Goal: Use online tool/utility: Utilize a website feature to perform a specific function

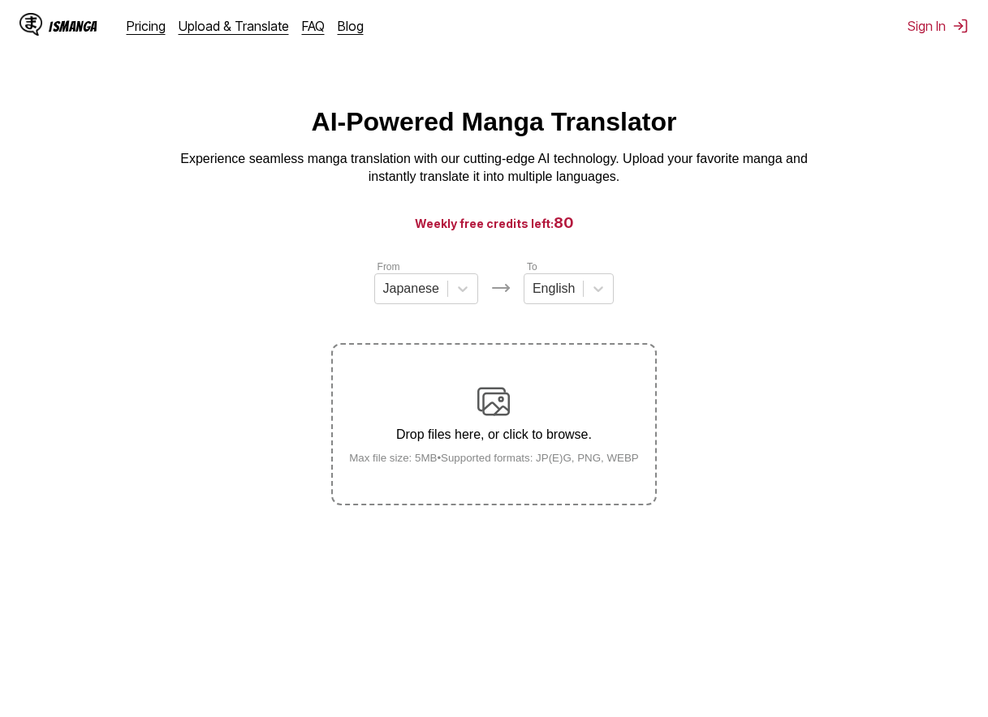
click at [518, 417] on div "Drop files here, or click to browse. Max file size: 5MB • Supported formats: JP…" at bounding box center [494, 424] width 316 height 79
click at [0, 0] on input "Drop files here, or click to browse. Max file size: 5MB • Supported formats: JP…" at bounding box center [0, 0] width 0 height 0
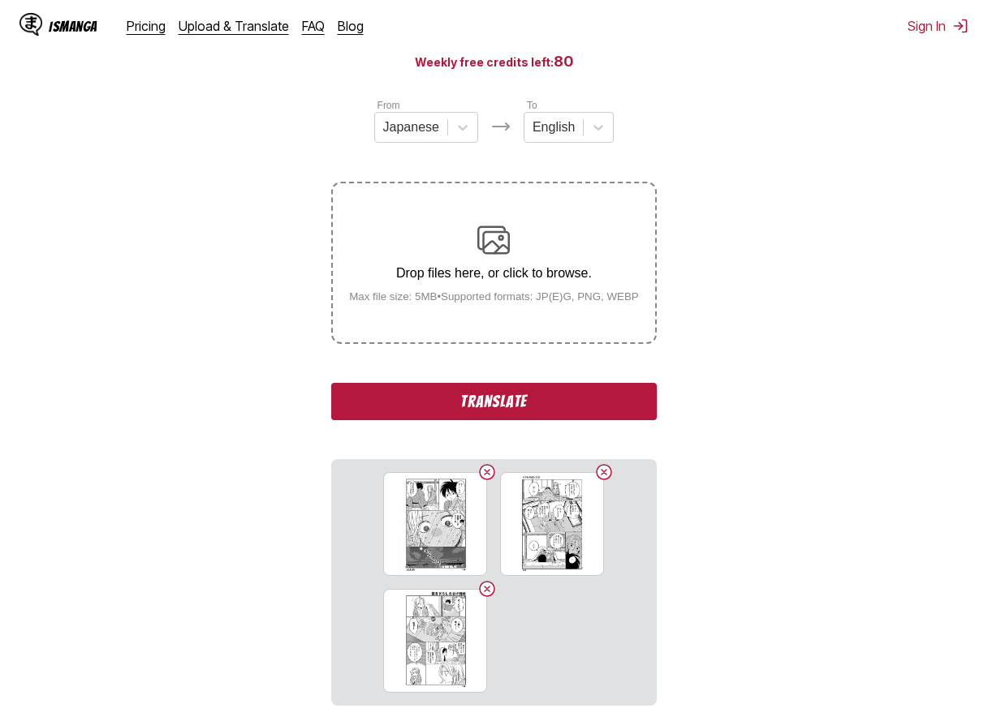
scroll to position [304, 0]
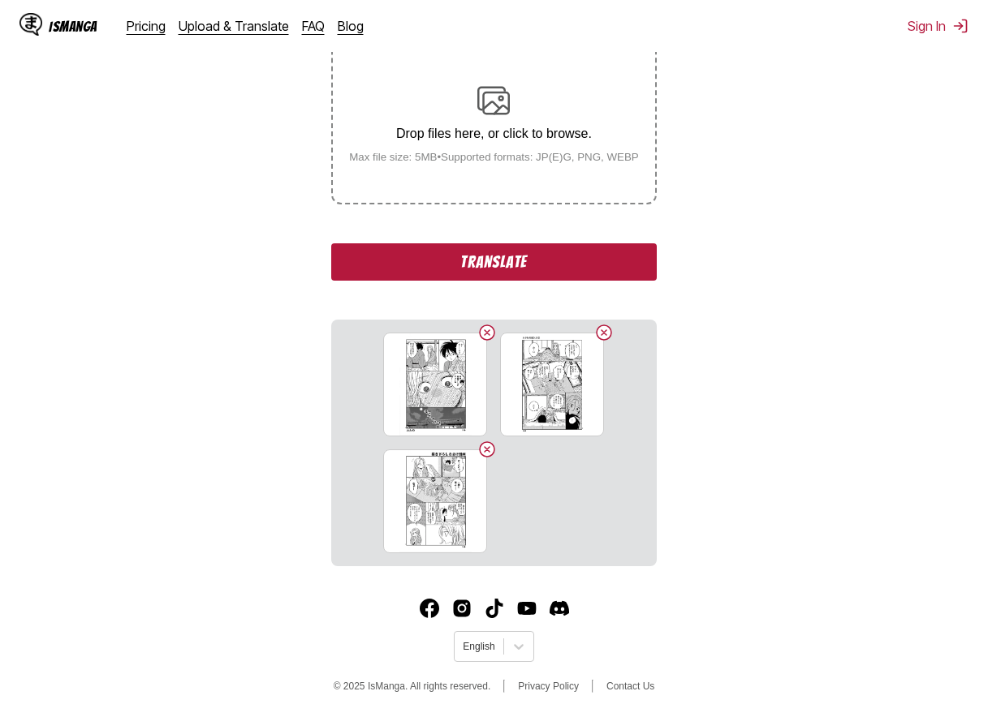
click at [528, 260] on button "Translate" at bounding box center [493, 261] width 325 height 37
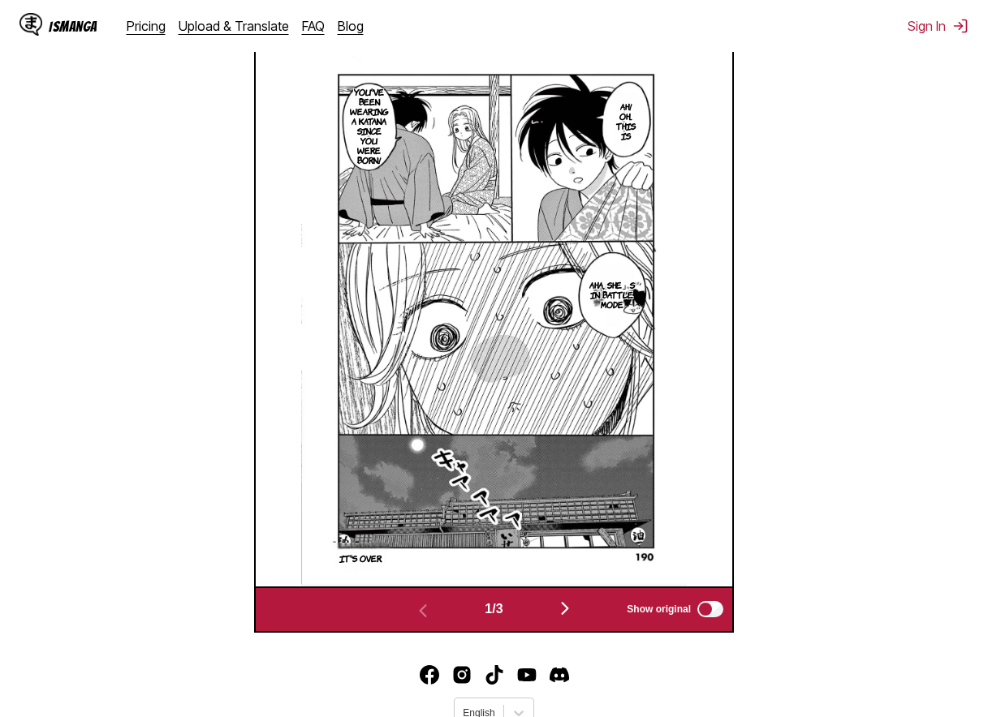
scroll to position [678, 0]
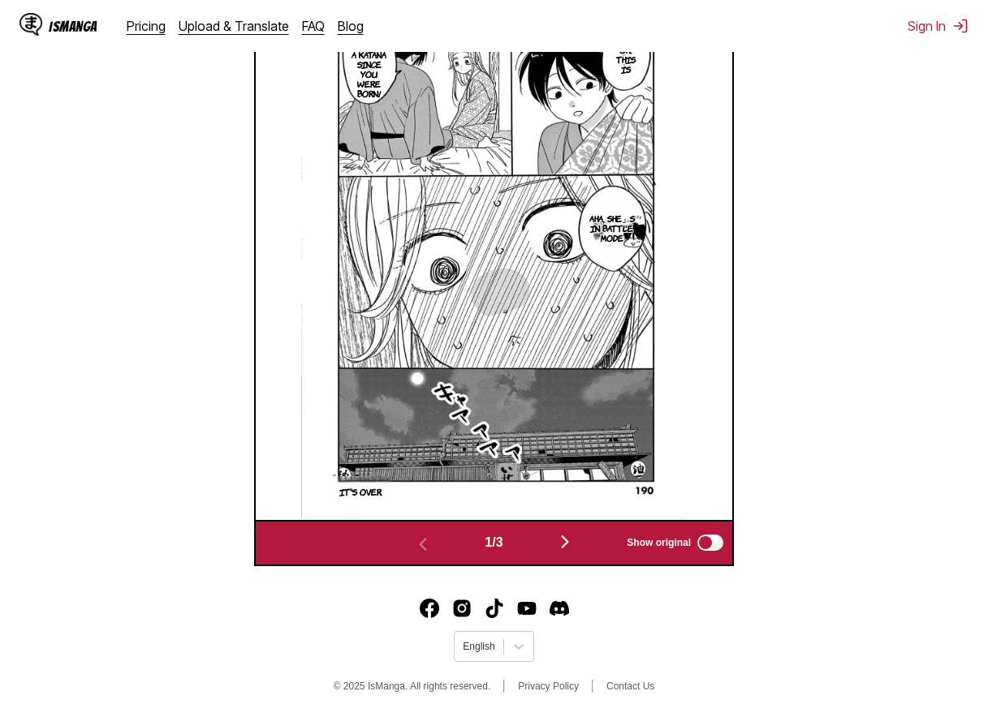
click at [566, 546] on img "button" at bounding box center [564, 541] width 19 height 19
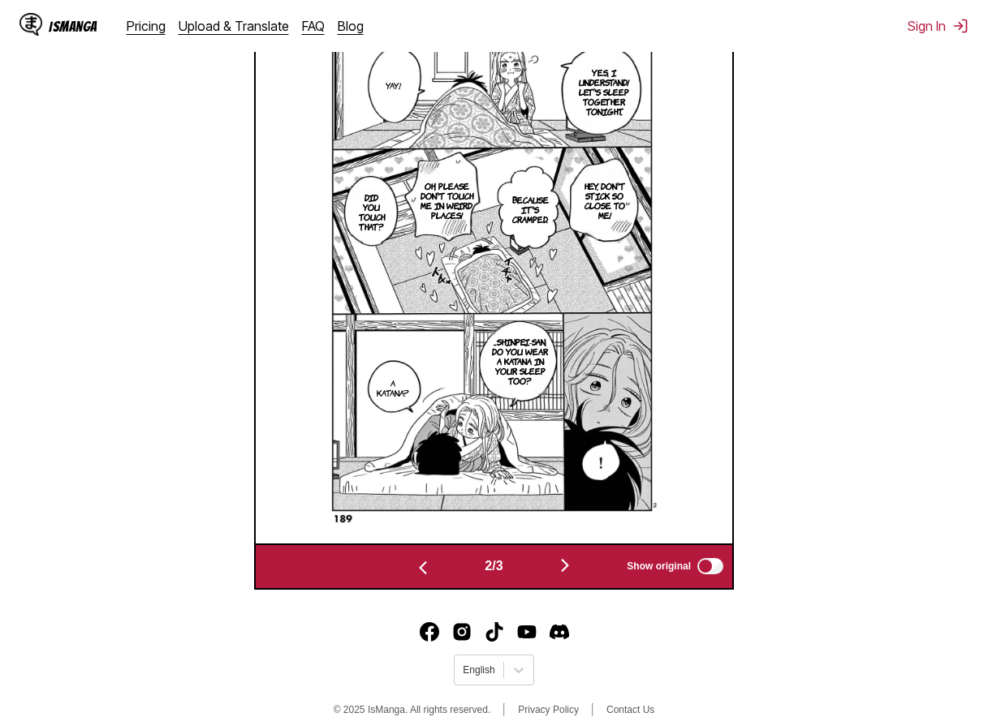
click at [568, 575] on img "button" at bounding box center [564, 565] width 19 height 19
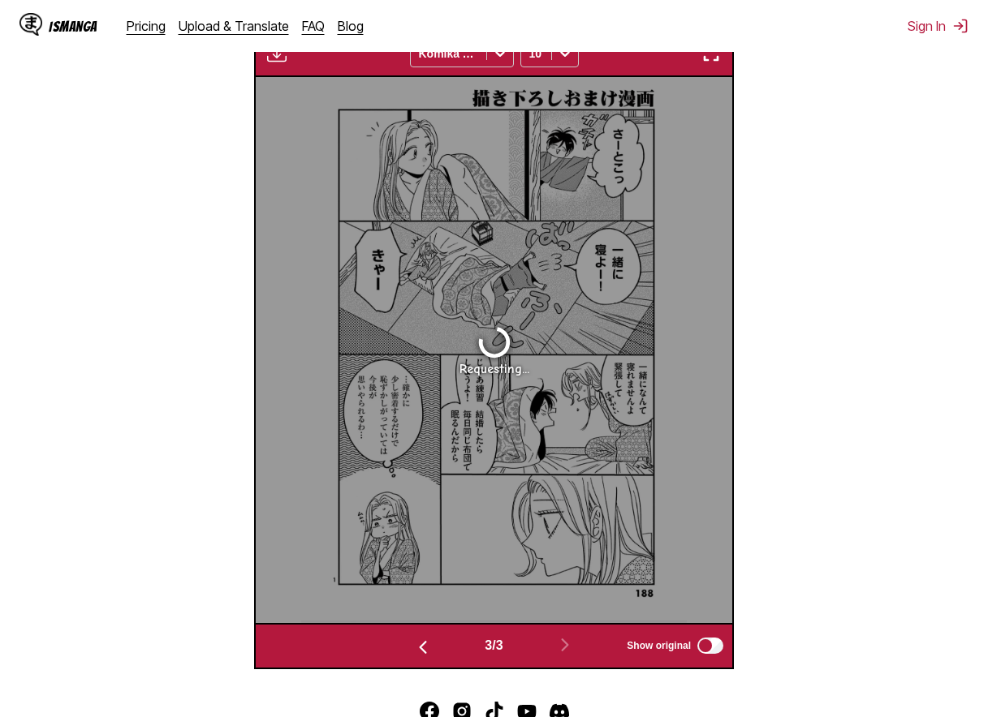
scroll to position [435, 0]
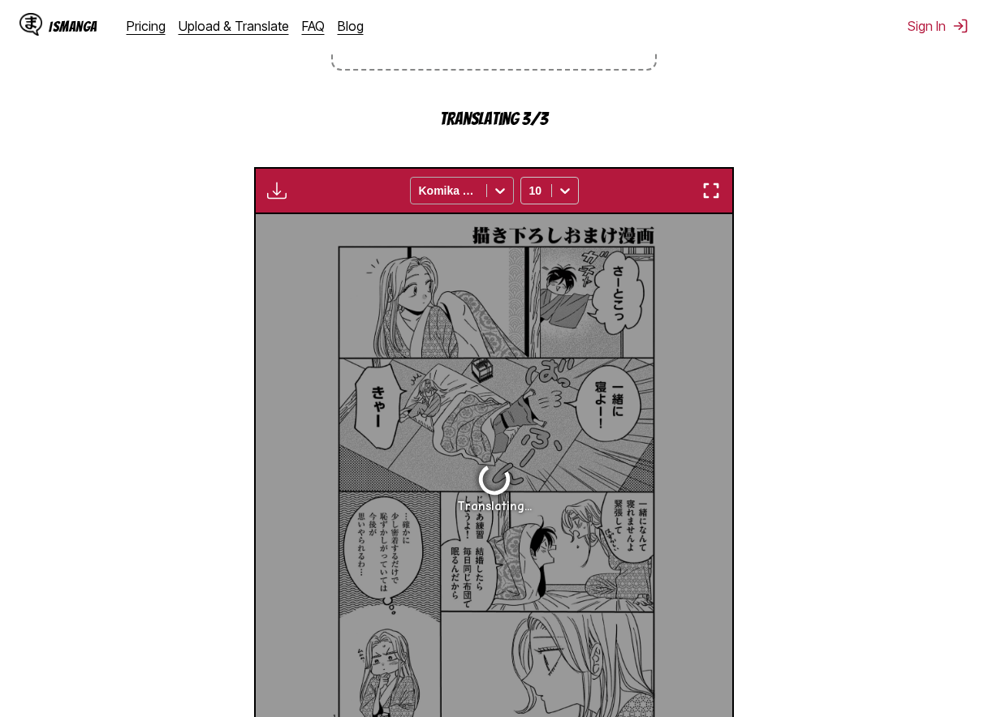
click at [480, 196] on div "Komika Axis" at bounding box center [448, 190] width 75 height 23
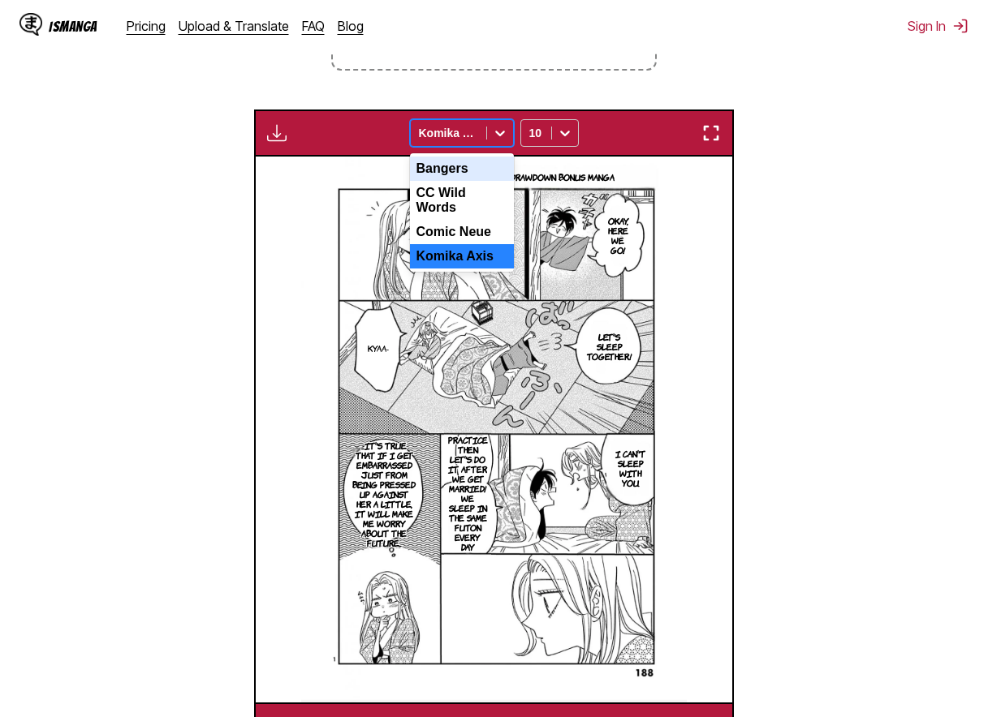
click at [476, 138] on div at bounding box center [448, 133] width 59 height 16
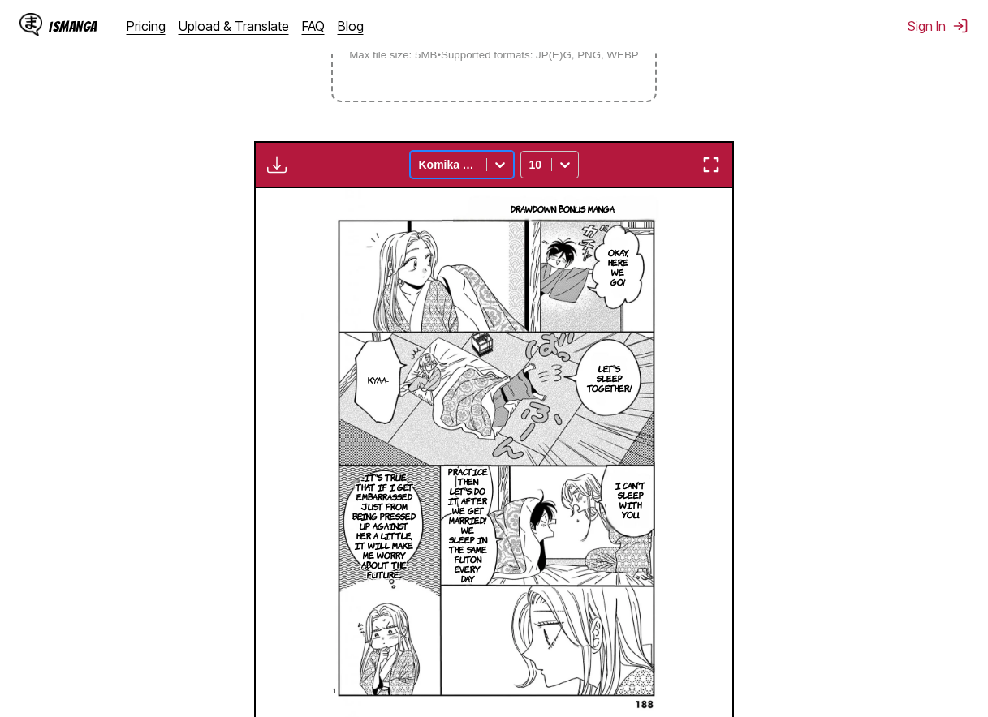
scroll to position [512, 0]
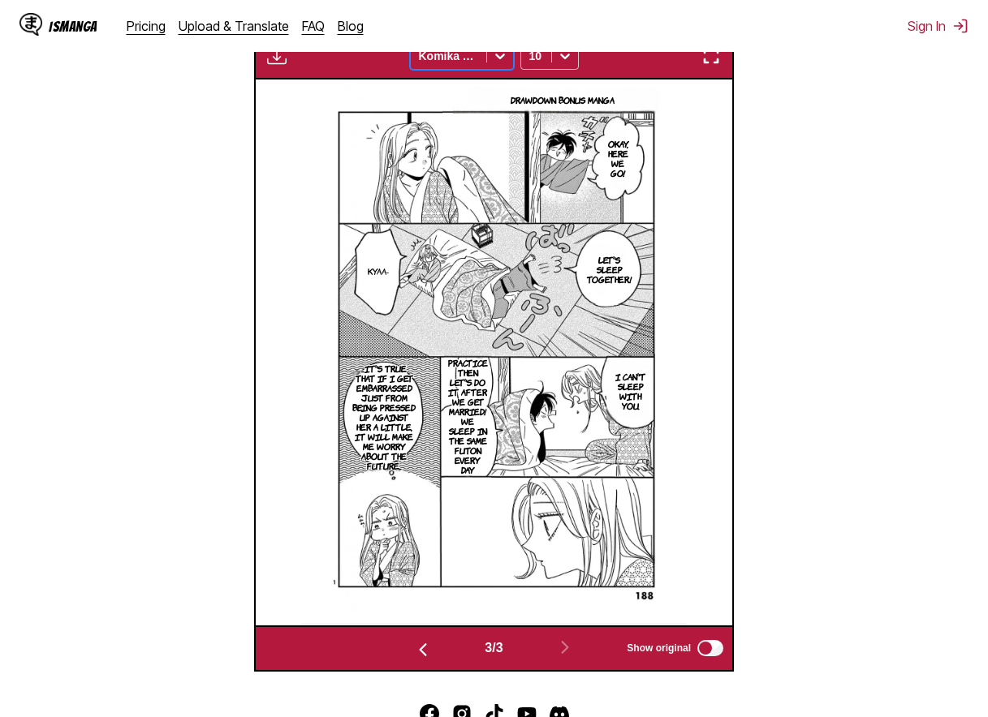
click at [413, 653] on img "button" at bounding box center [422, 649] width 19 height 19
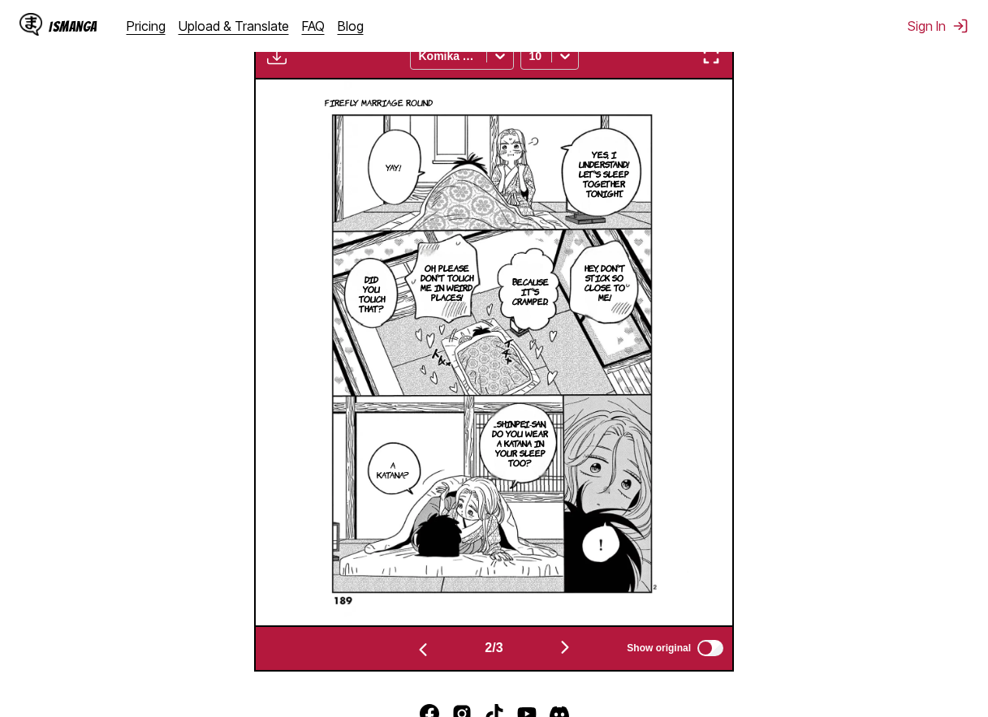
click at [413, 649] on img "button" at bounding box center [422, 649] width 19 height 19
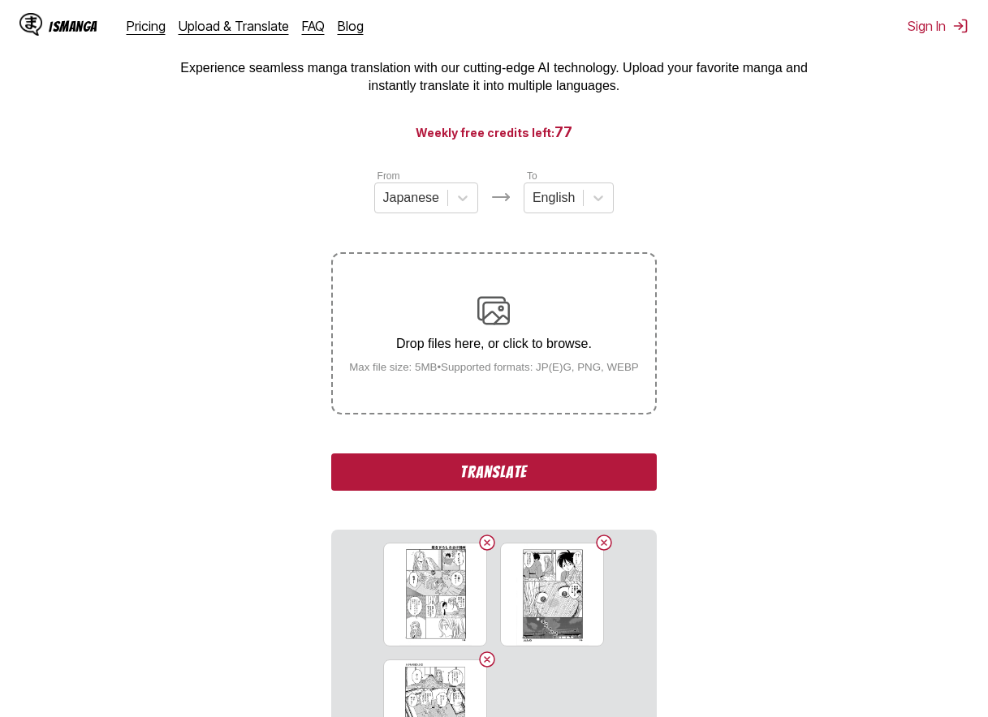
scroll to position [217, 0]
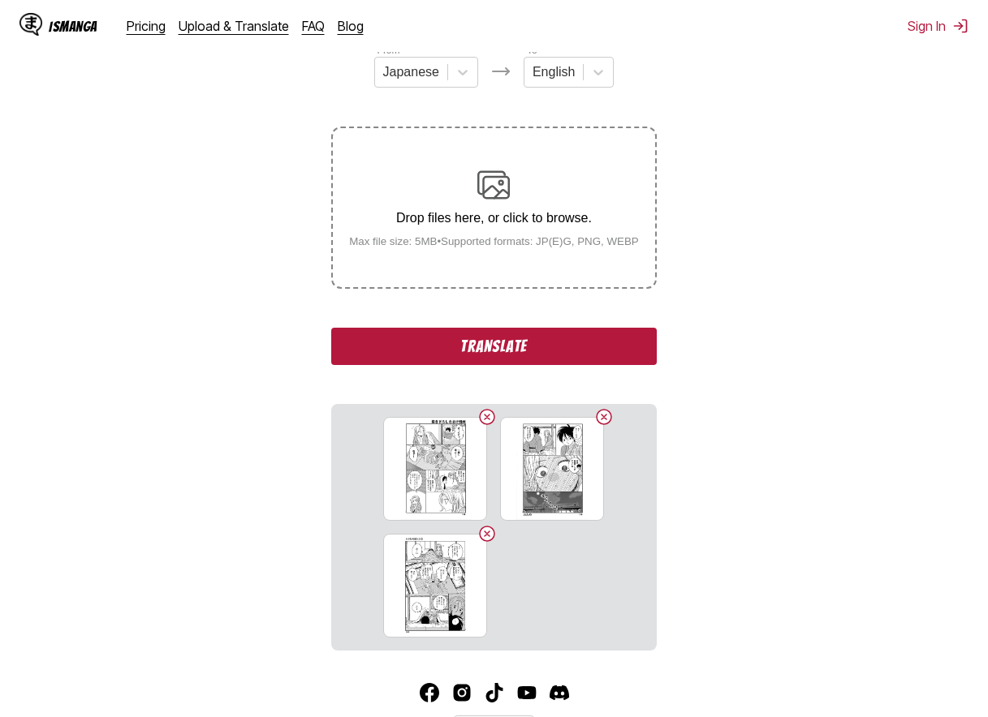
click at [443, 348] on button "Translate" at bounding box center [493, 346] width 325 height 37
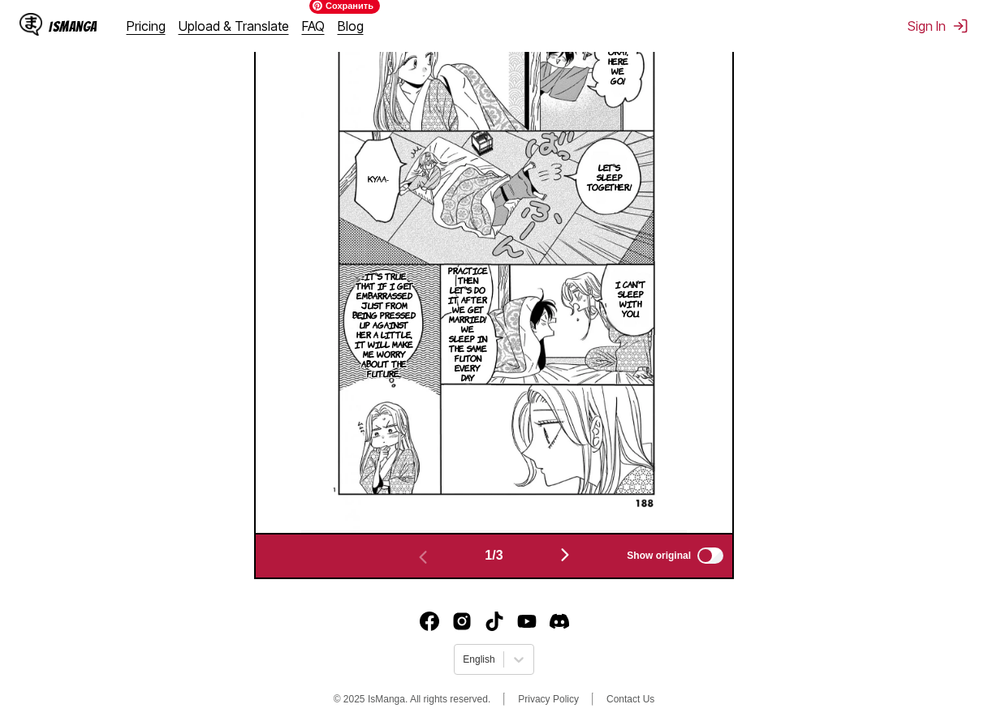
scroll to position [620, 0]
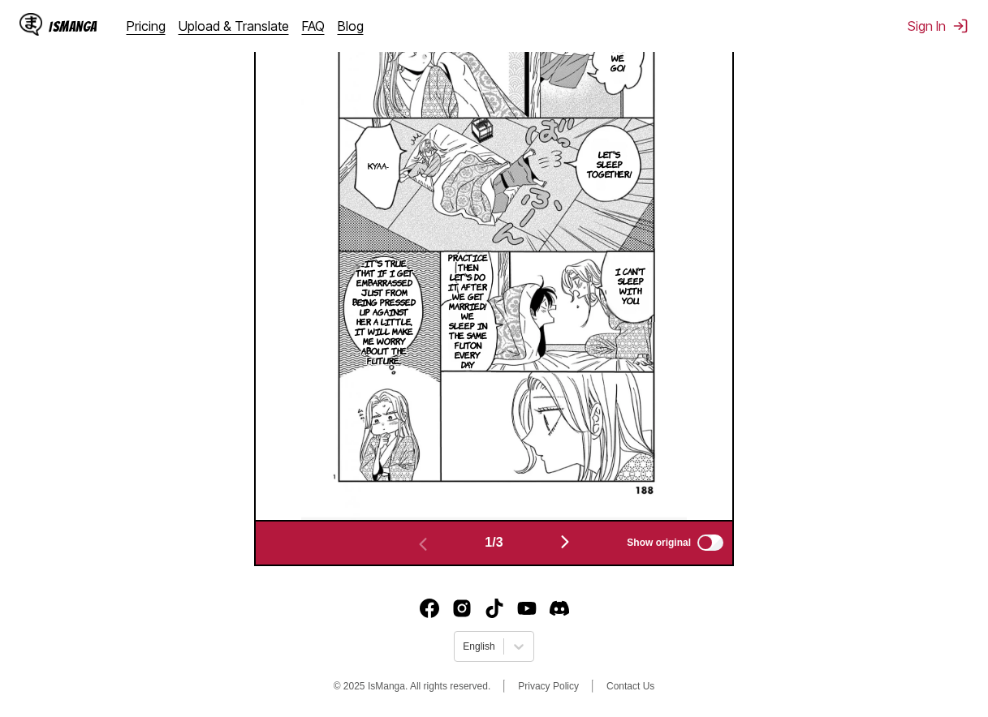
click at [562, 540] on img "button" at bounding box center [564, 541] width 19 height 19
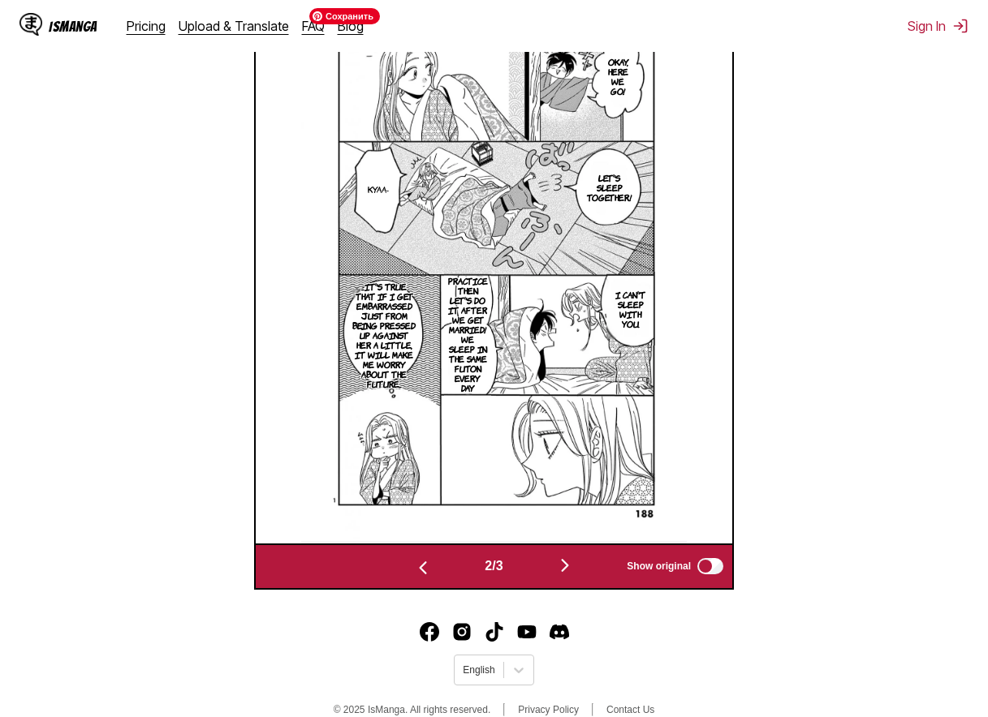
scroll to position [0, 476]
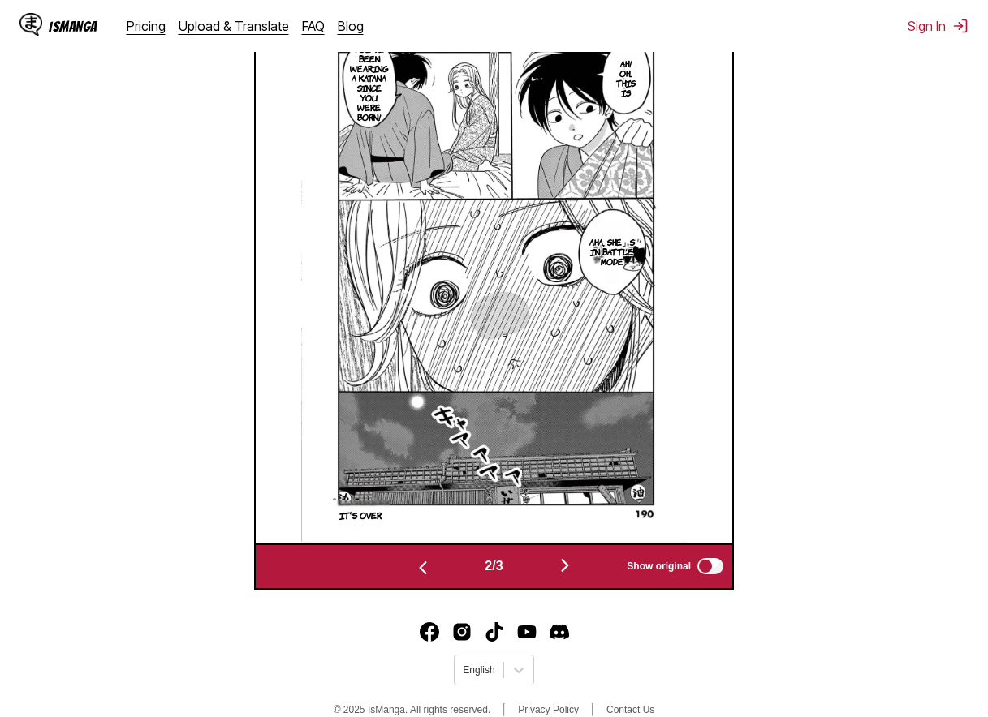
click at [571, 562] on img "button" at bounding box center [564, 565] width 19 height 19
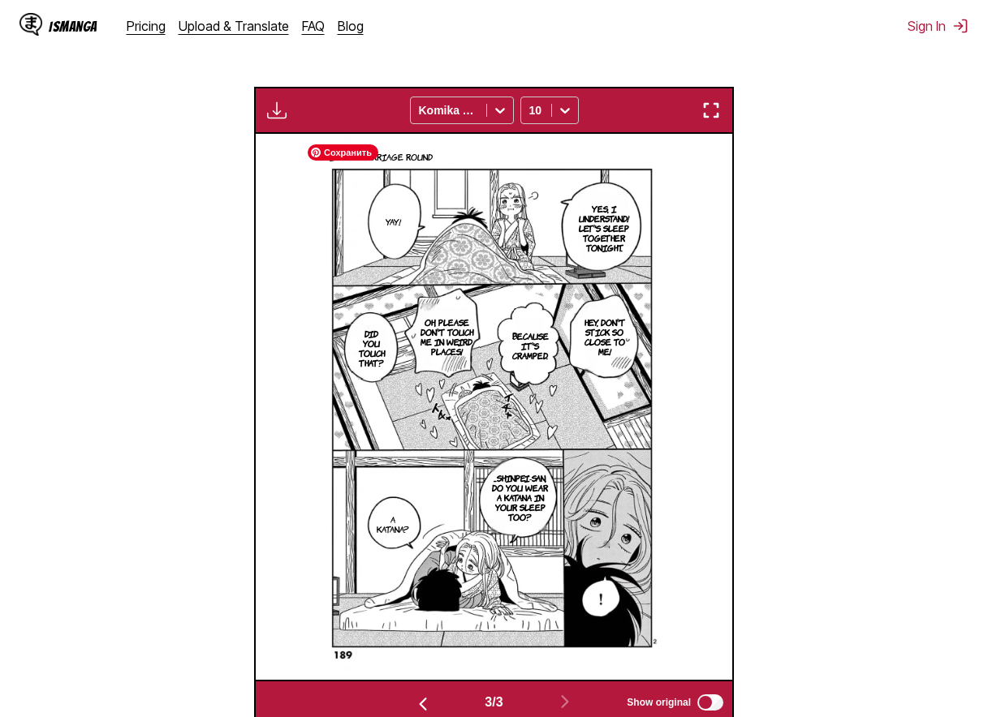
scroll to position [486, 0]
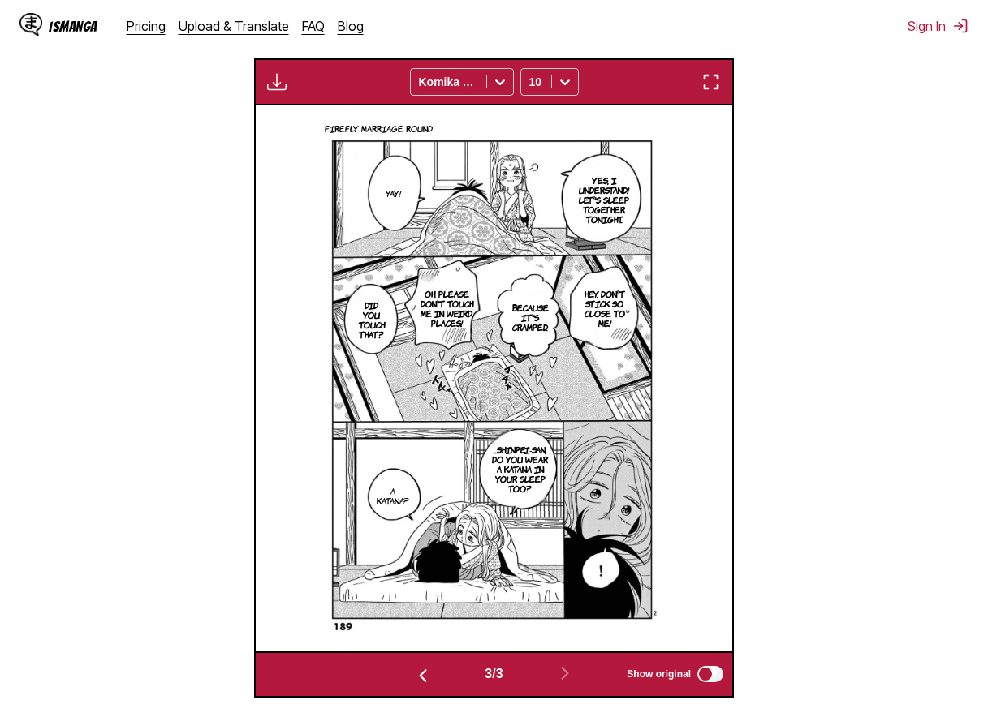
click at [425, 679] on img "button" at bounding box center [422, 675] width 19 height 19
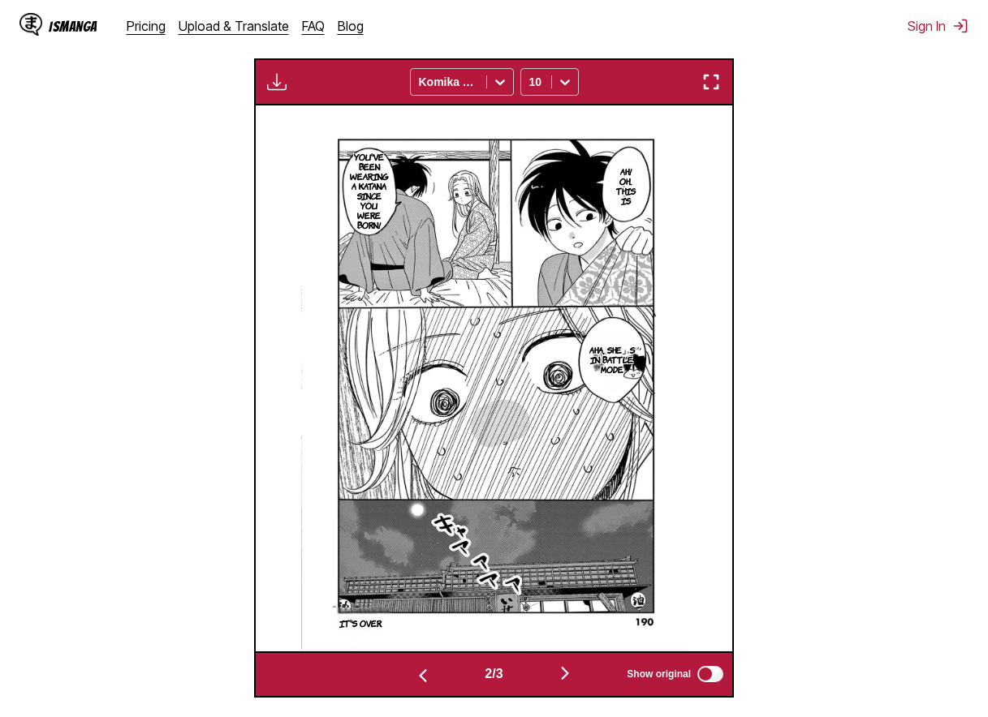
click at [566, 678] on img "button" at bounding box center [564, 673] width 19 height 19
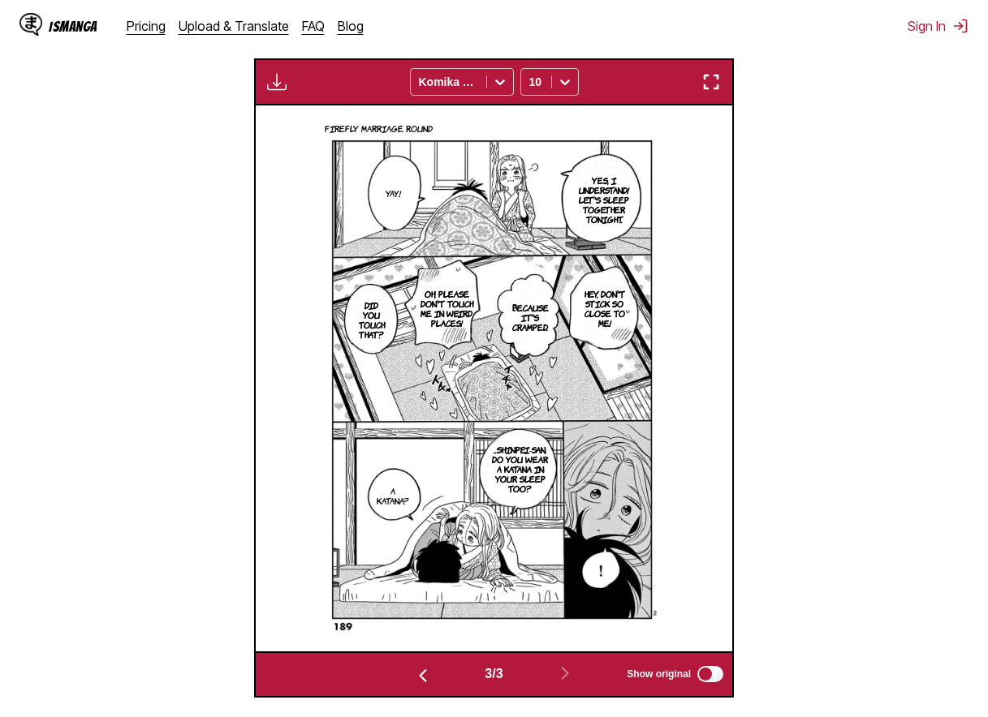
click at [421, 678] on img "button" at bounding box center [422, 675] width 19 height 19
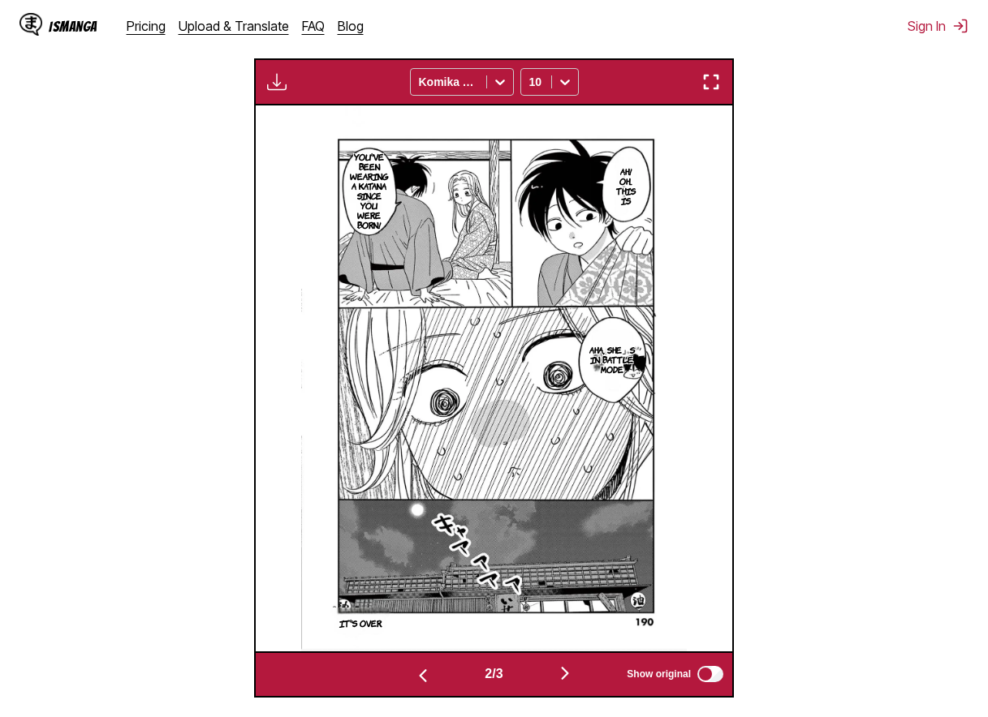
click at [421, 678] on img "button" at bounding box center [422, 675] width 19 height 19
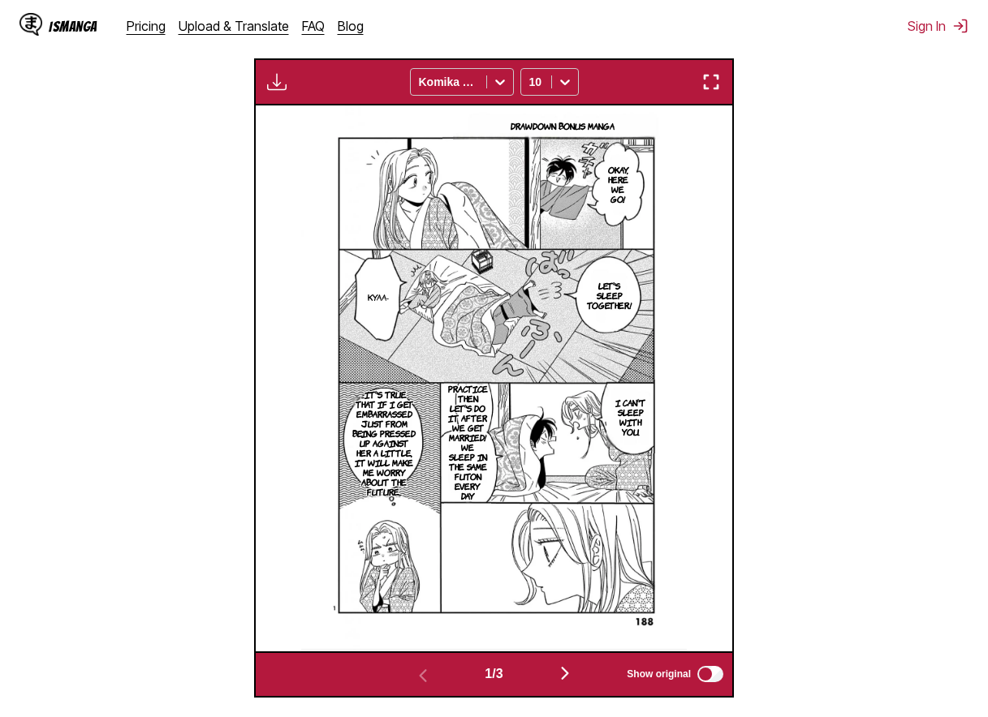
click at [575, 676] on img "button" at bounding box center [564, 673] width 19 height 19
